Goal: Information Seeking & Learning: Check status

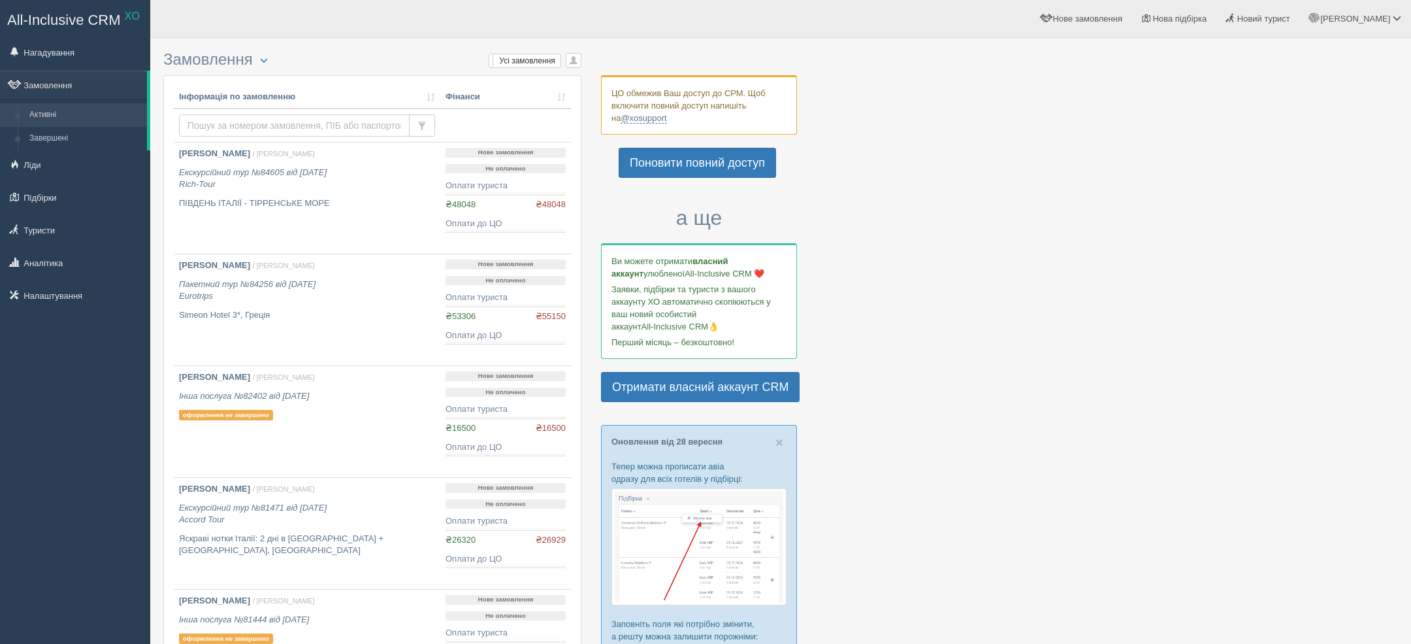
click at [299, 123] on input "text" at bounding box center [294, 125] width 231 height 22
paste input "[PHONE_NUMBER]"
type input "[PHONE_NUMBER]"
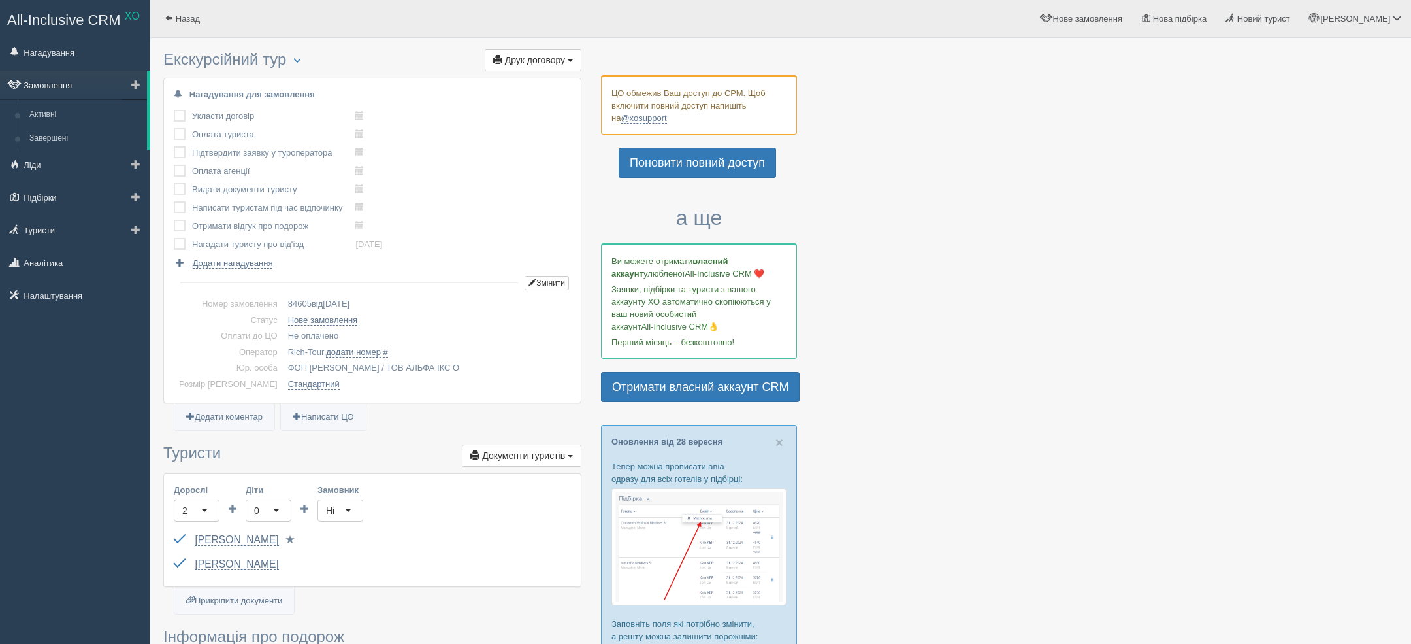
click at [86, 88] on link "Замовлення" at bounding box center [73, 85] width 147 height 29
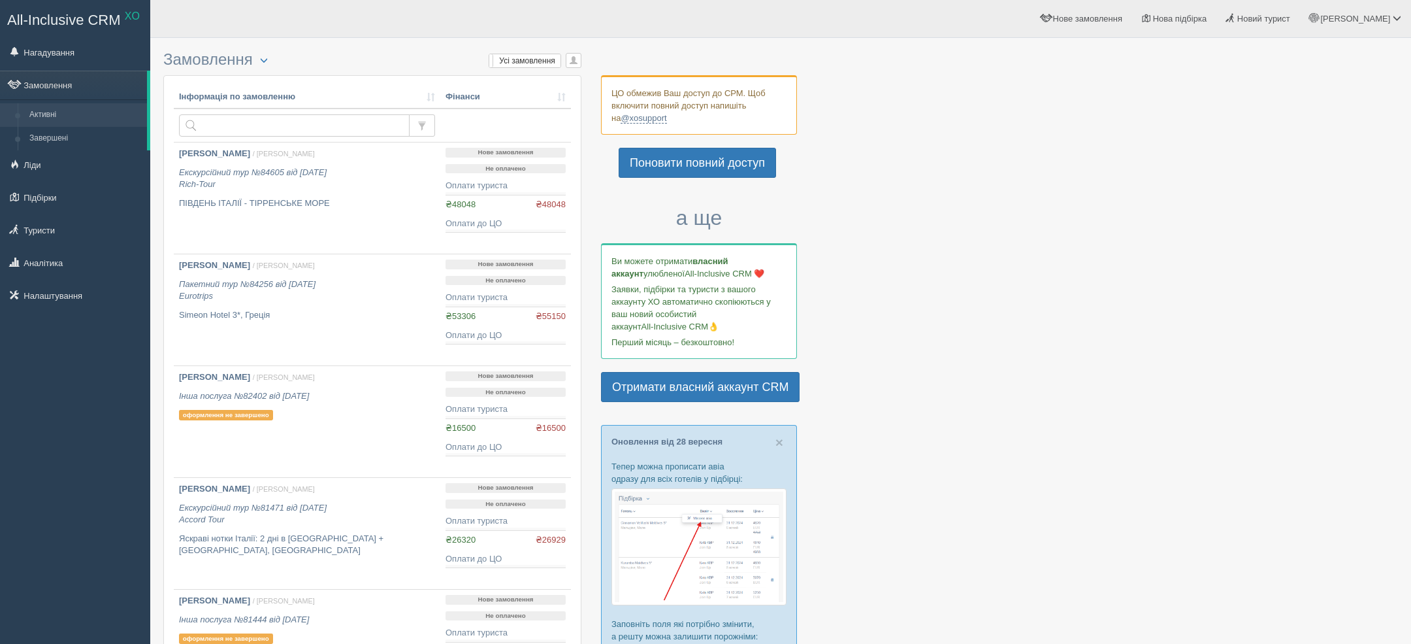
click at [289, 103] on th "Інформація по замовленню" at bounding box center [307, 98] width 267 height 24
click at [273, 129] on input "text" at bounding box center [294, 125] width 231 height 22
paste input "+380504149149"
type input "+380504149149"
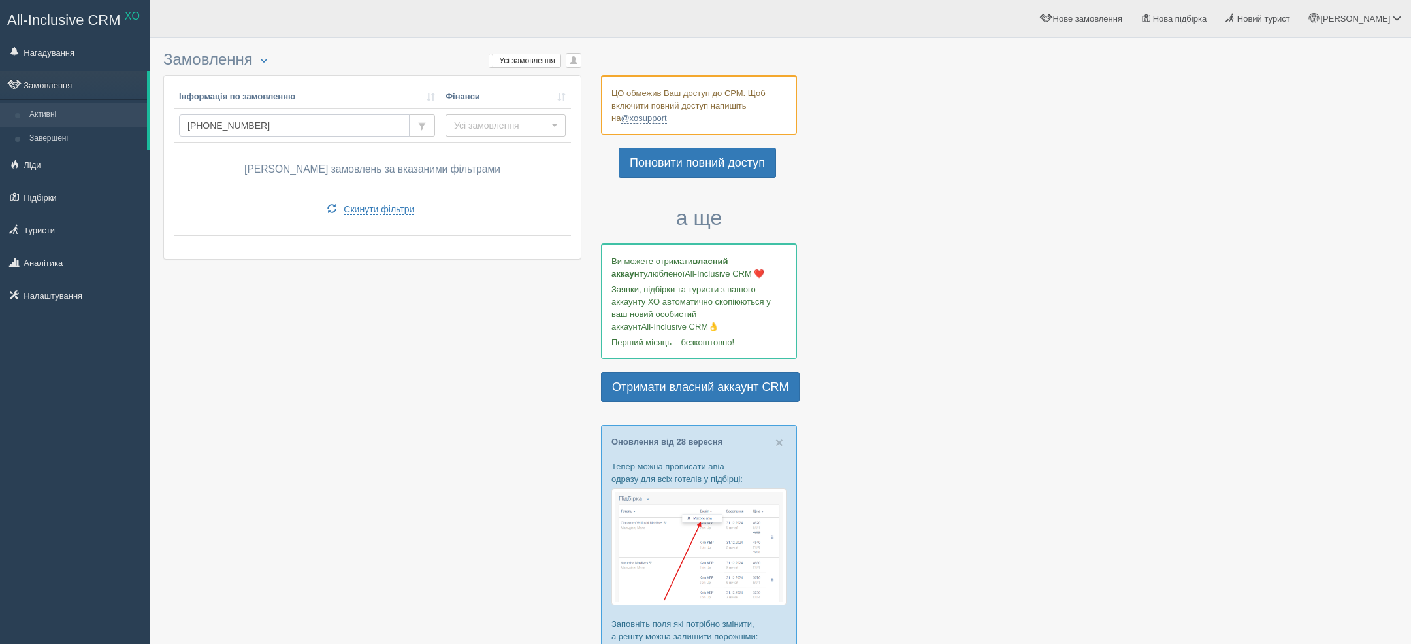
click at [267, 133] on input "[PHONE_NUMBER]" at bounding box center [294, 125] width 231 height 22
click at [72, 244] on ul "Нагадування Замовлення Активні Завершені" at bounding box center [75, 176] width 150 height 276
click at [72, 237] on link "Туристи" at bounding box center [75, 230] width 150 height 29
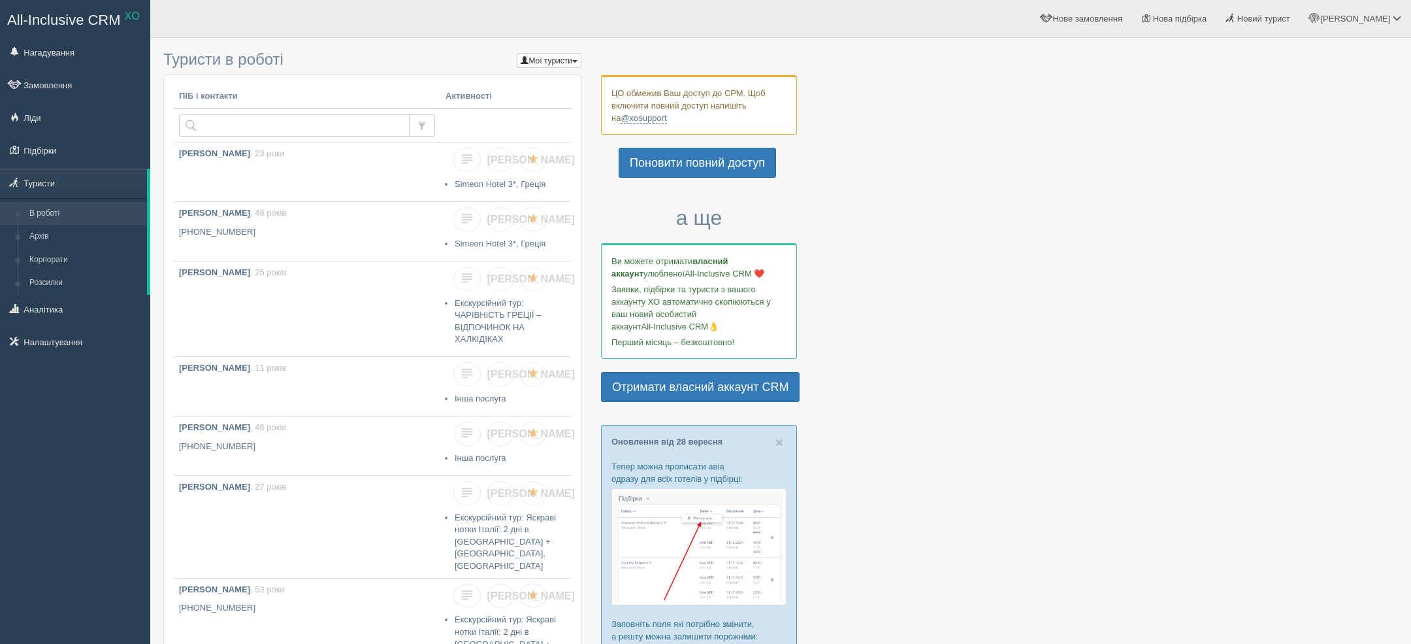
click at [288, 139] on td at bounding box center [307, 125] width 267 height 34
click at [86, 90] on link "Замовлення" at bounding box center [75, 85] width 150 height 29
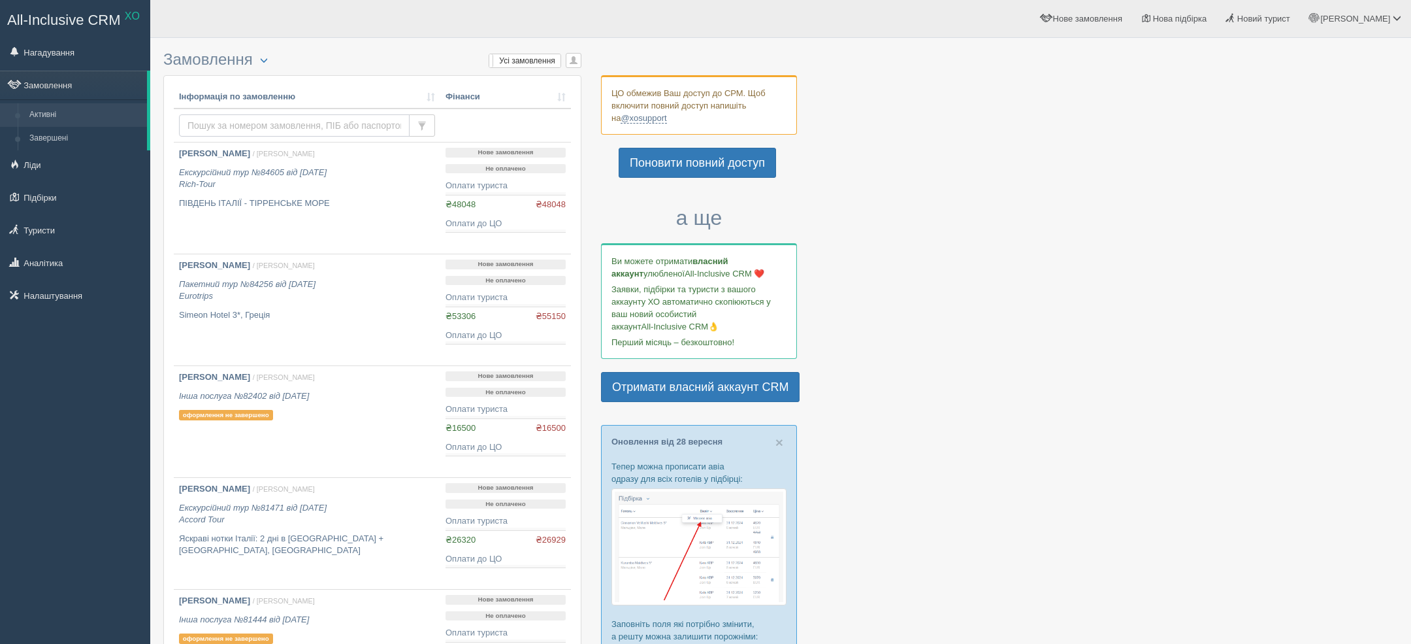
click at [260, 118] on input "text" at bounding box center [294, 125] width 231 height 22
paste input "[PHONE_NUMBER]"
type input "[PHONE_NUMBER]"
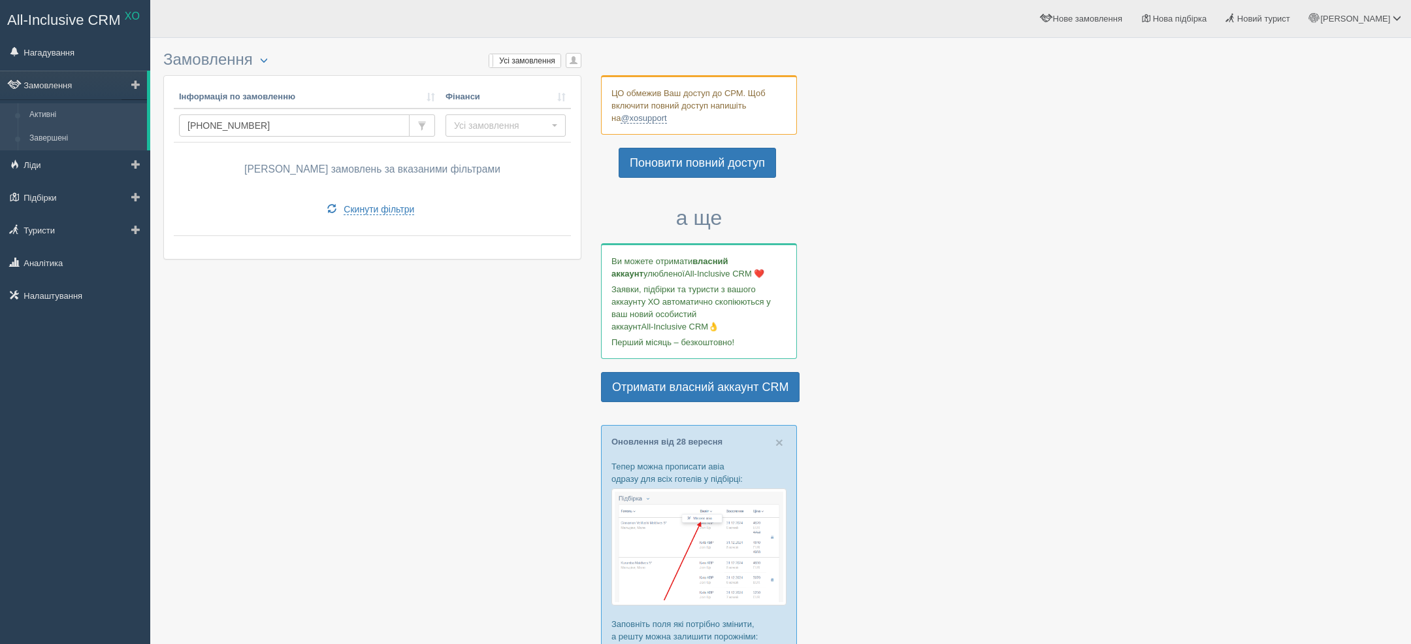
click at [76, 134] on link "Завершені" at bounding box center [85, 139] width 123 height 24
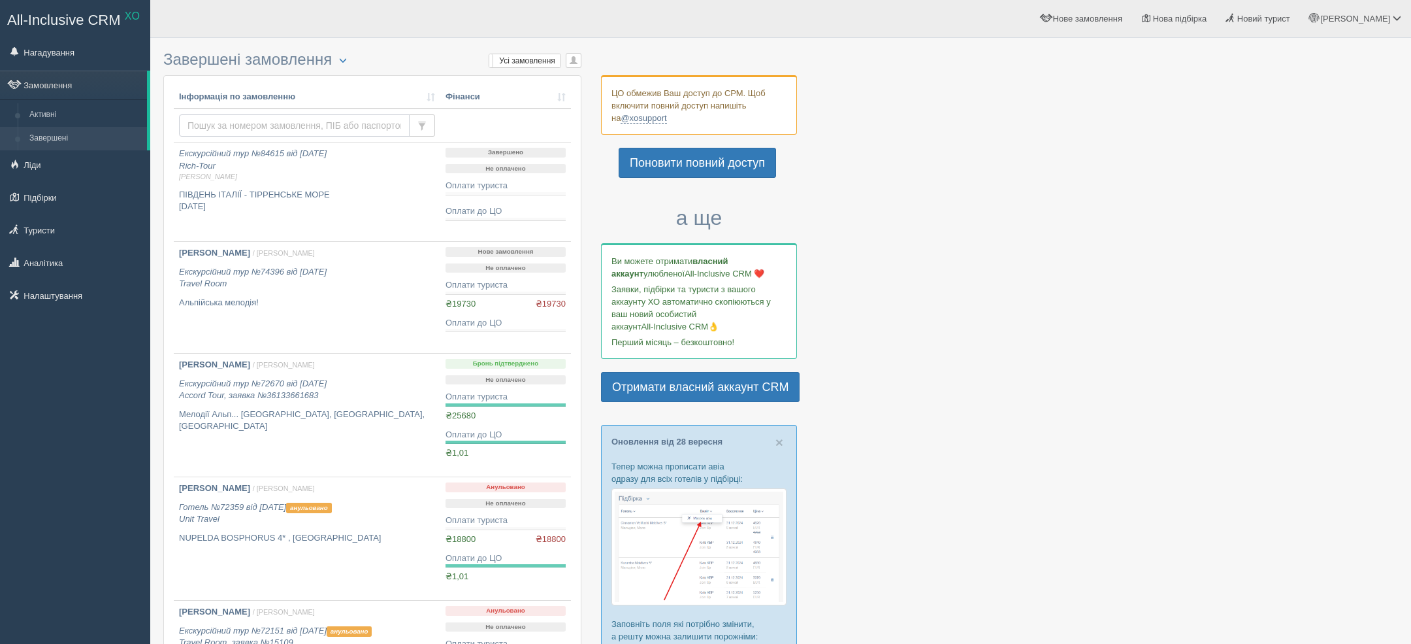
click at [294, 133] on input "text" at bounding box center [294, 125] width 231 height 22
paste input "+380504149149"
type input "+380504149149"
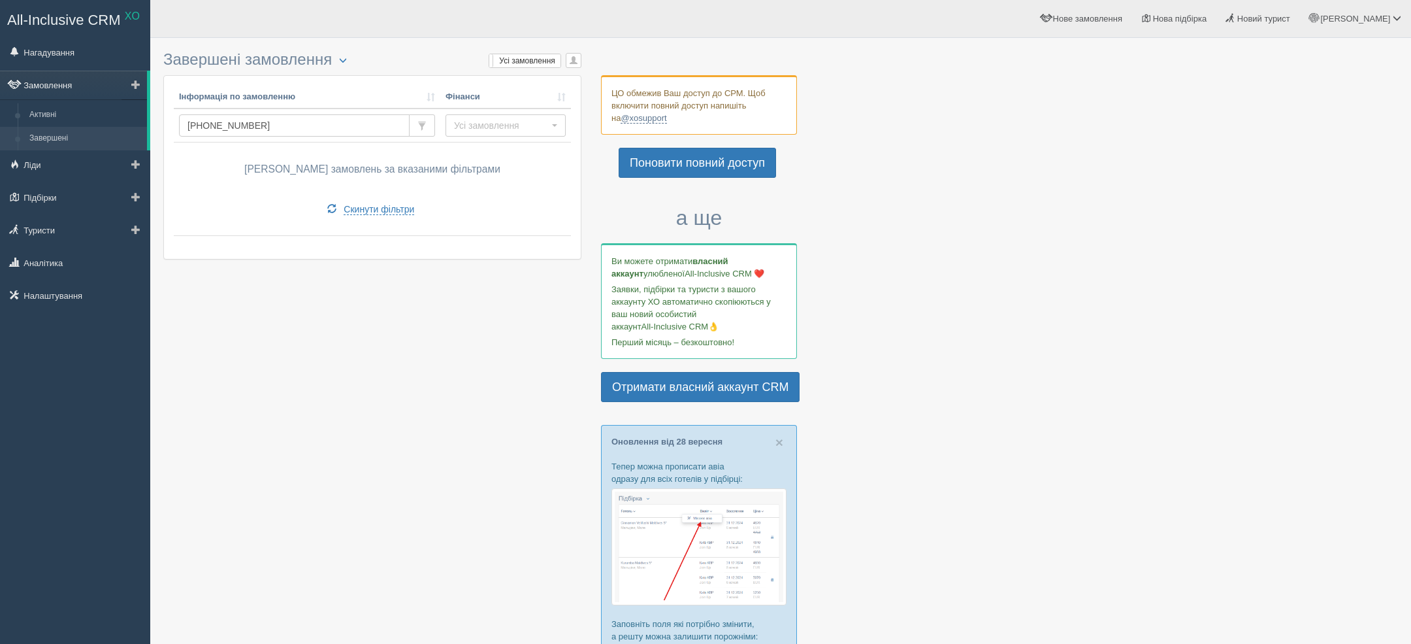
click at [78, 85] on link "Замовлення" at bounding box center [73, 85] width 147 height 29
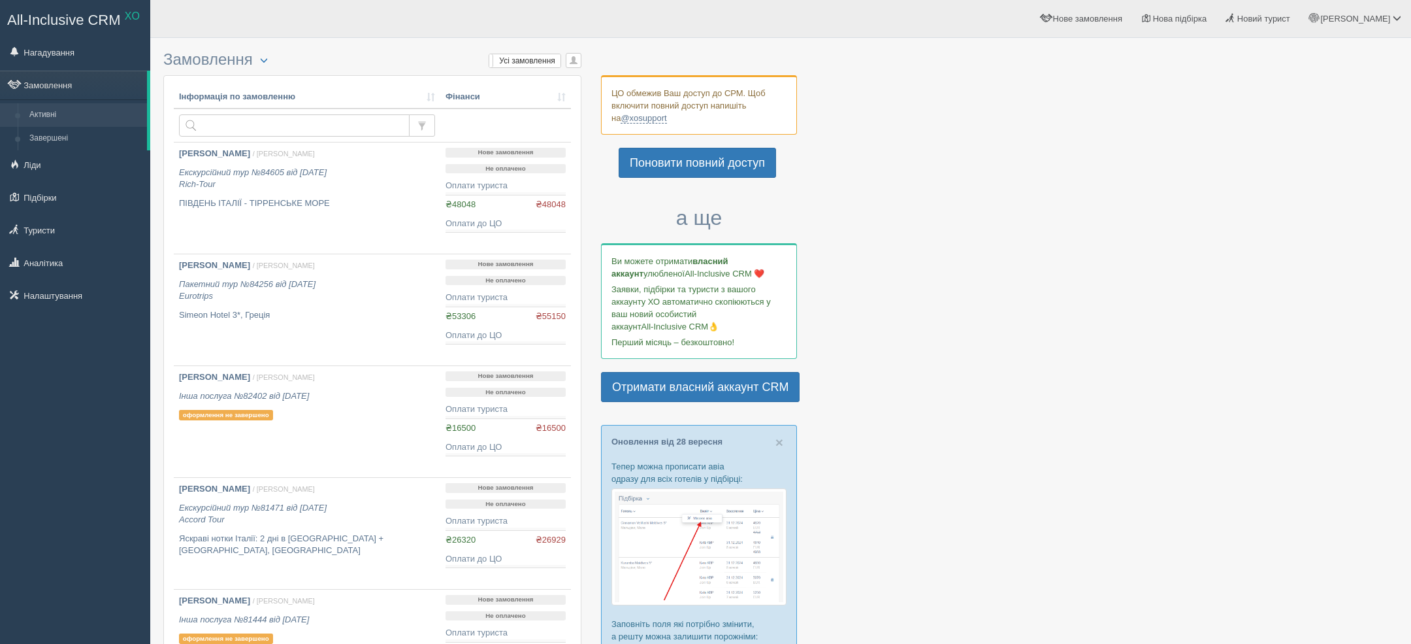
click at [258, 122] on input "text" at bounding box center [294, 125] width 231 height 22
